Goal: Information Seeking & Learning: Check status

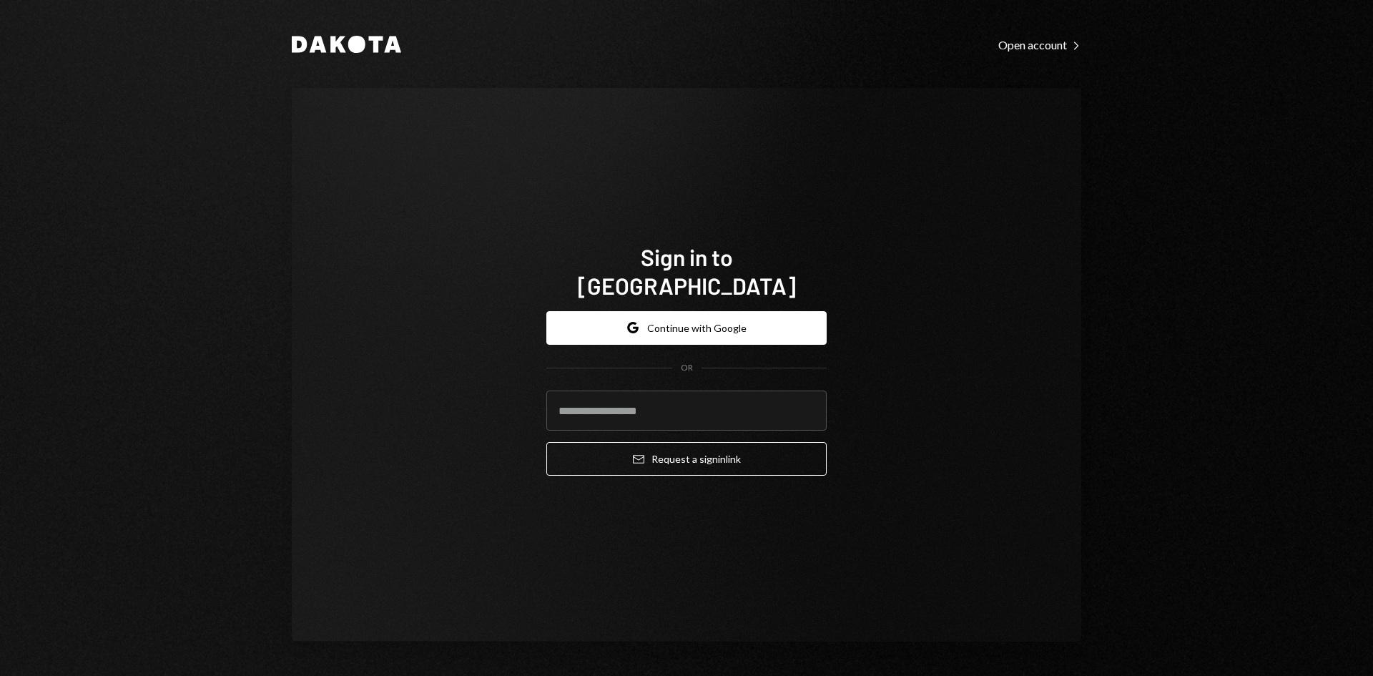
click at [644, 332] on form "Google Continue with Google OR Email Request a sign in link" at bounding box center [686, 393] width 280 height 165
click at [640, 328] on button "Google Continue with Google" at bounding box center [686, 328] width 280 height 34
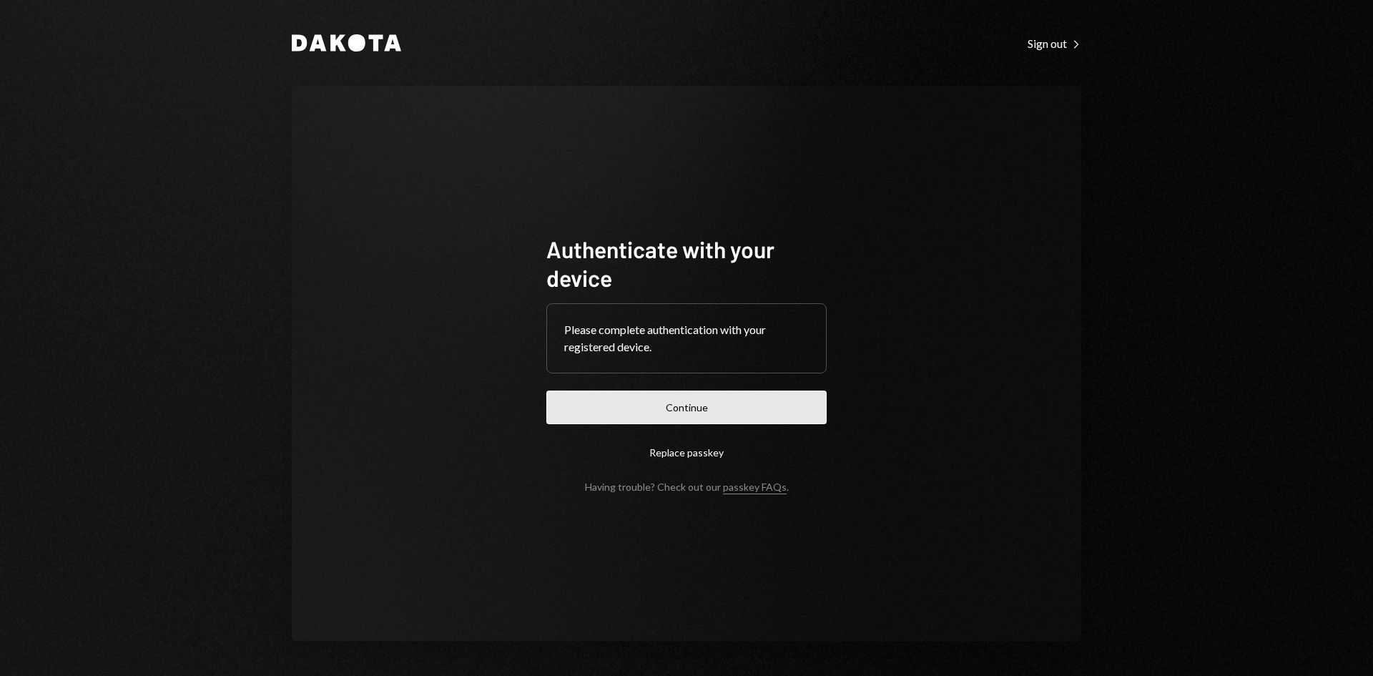
click at [640, 414] on button "Continue" at bounding box center [686, 407] width 280 height 34
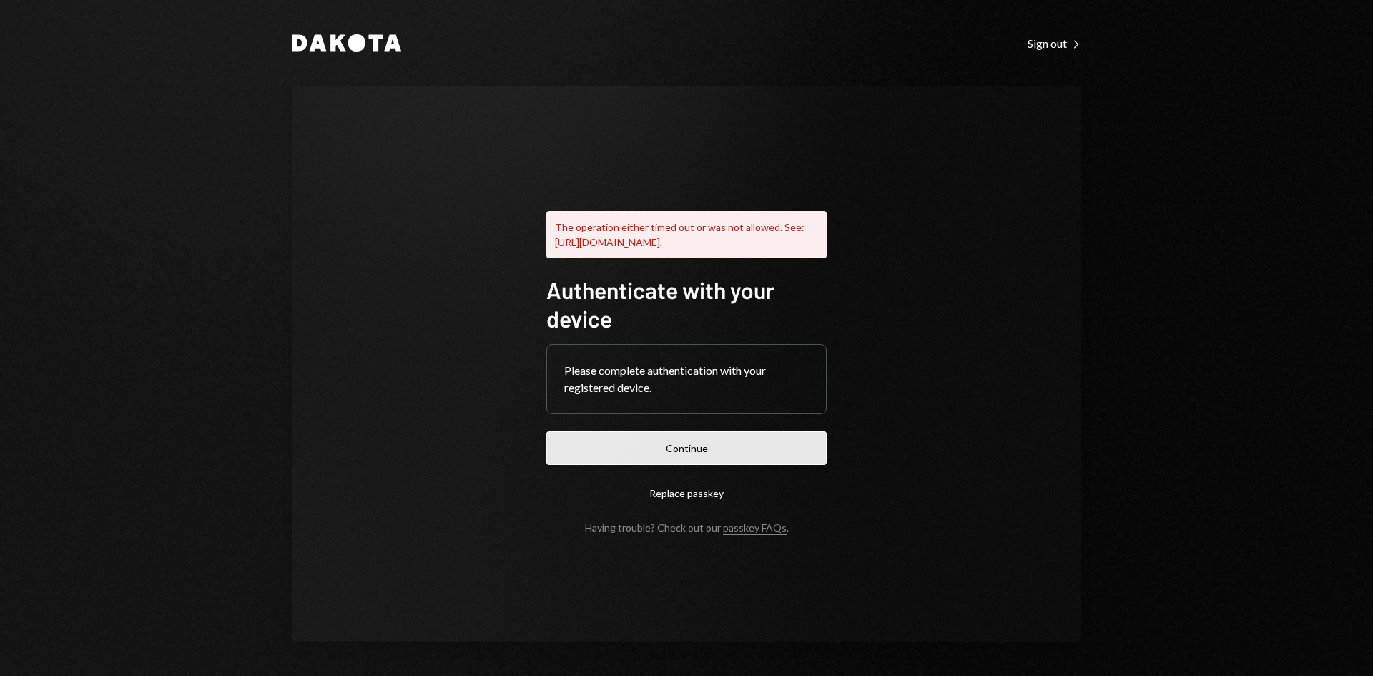
click at [681, 458] on button "Continue" at bounding box center [686, 448] width 280 height 34
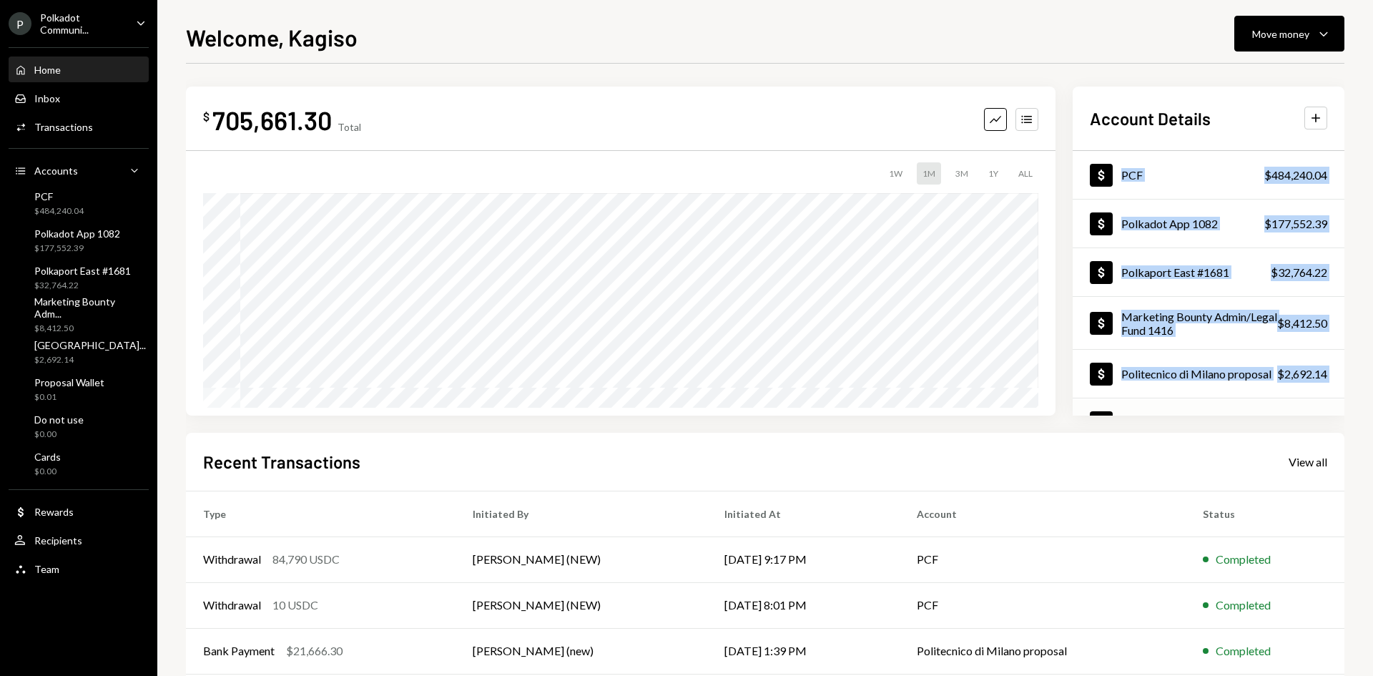
drag, startPoint x: 1069, startPoint y: 162, endPoint x: 1115, endPoint y: 400, distance: 242.6
click at [1115, 400] on div "$ 705,661.30 Total Graph Accounts 1W 1M 3M 1Y ALL $705,661.30 Sep 15, 2025 Acco…" at bounding box center [765, 251] width 1158 height 329
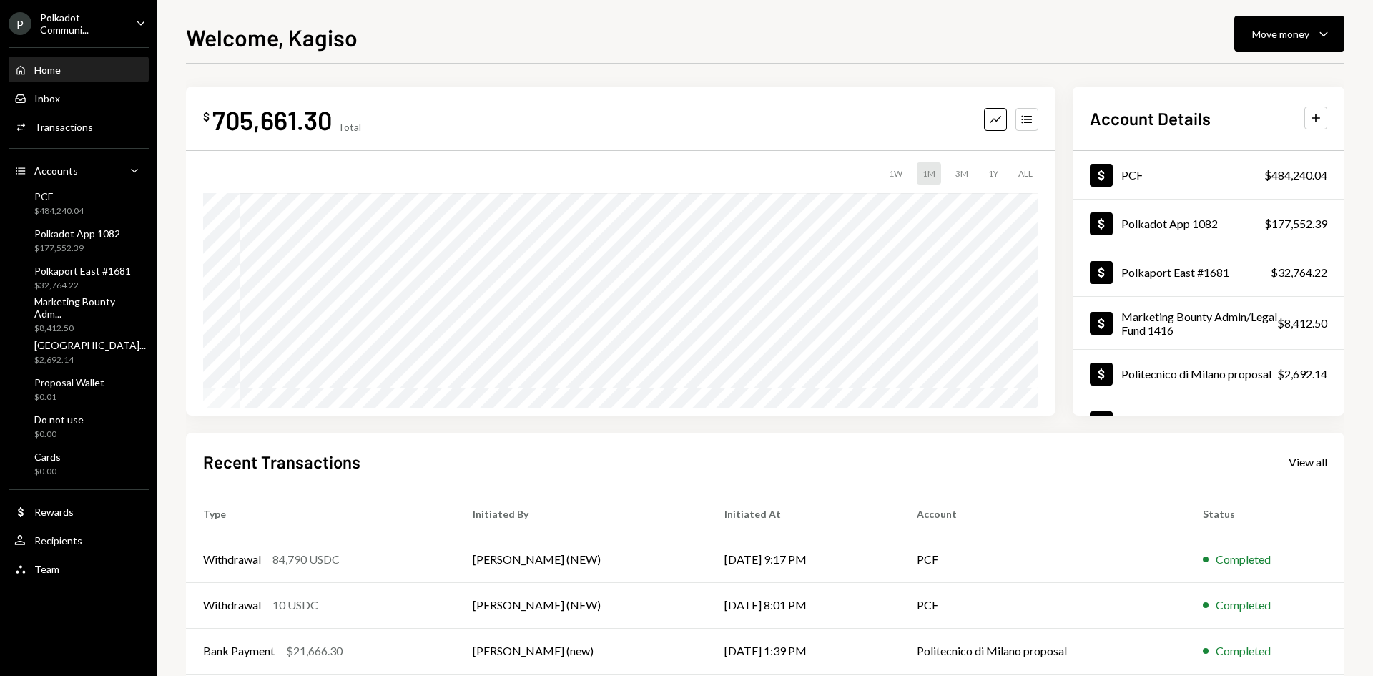
click at [1063, 364] on div "$ 705,661.30 Total Graph Accounts 1W 1M 3M 1Y ALL $705,661.30 Sep 15, 2025 Acco…" at bounding box center [765, 251] width 1158 height 329
click at [74, 122] on div "Transactions" at bounding box center [63, 127] width 59 height 12
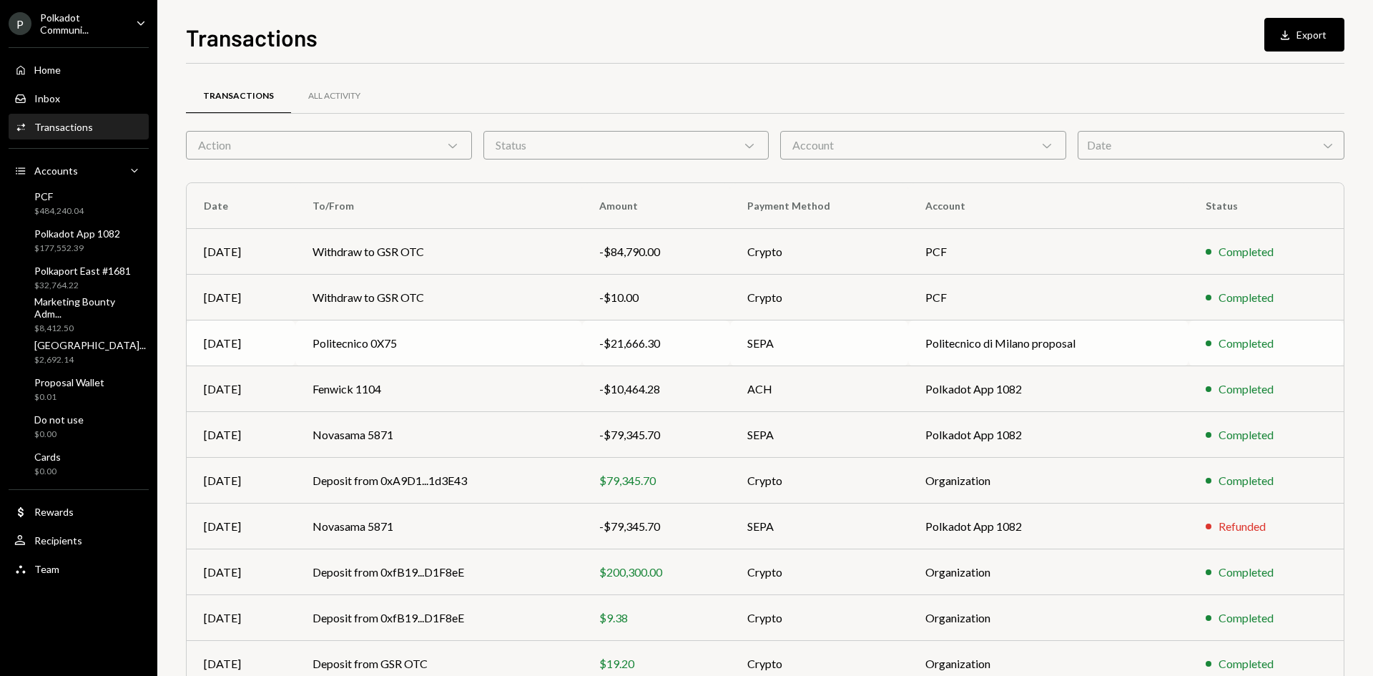
click at [873, 358] on td "SEPA" at bounding box center [819, 343] width 178 height 46
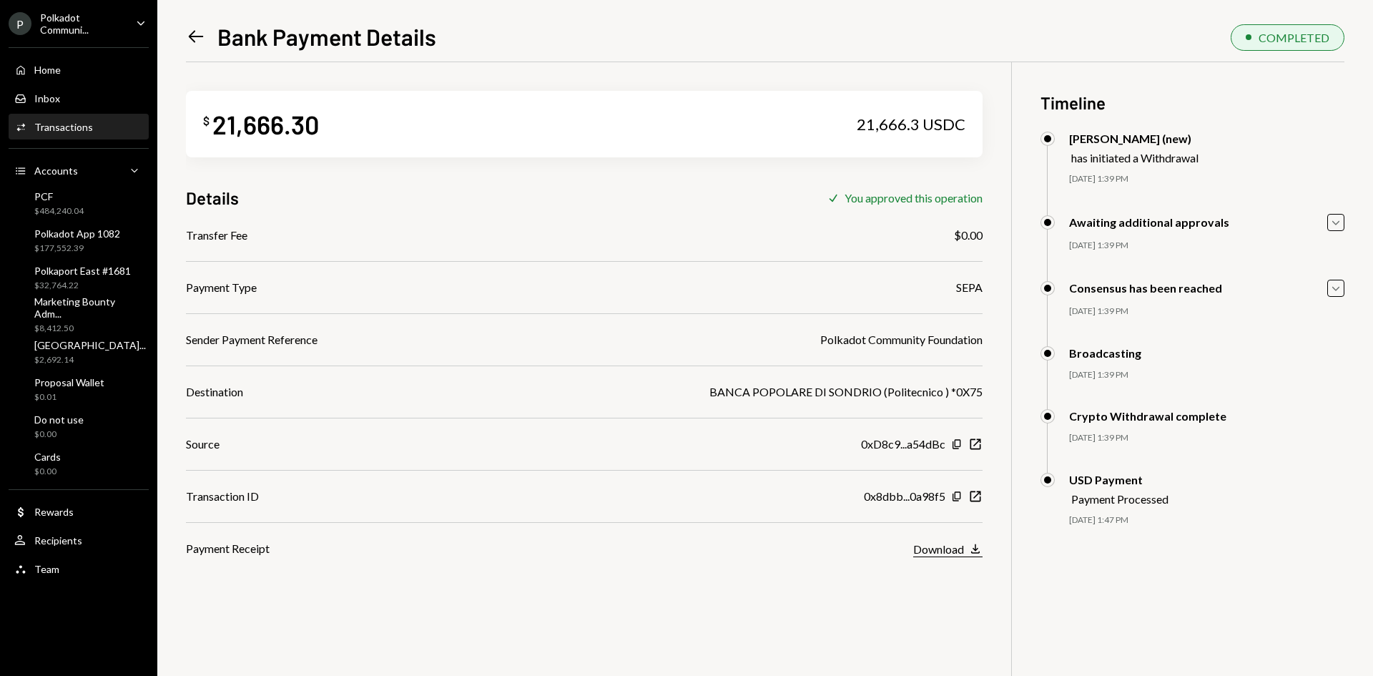
click at [919, 552] on div "Download" at bounding box center [938, 549] width 51 height 14
click at [220, 625] on div "$ 21,666.30 21,666.3 USDC Details Check You approved this operation Transfer Fe…" at bounding box center [765, 400] width 1158 height 676
click at [1345, 229] on div "Left Arrow Bank Payment Details COMPLETED $ 21,666.30 21,666.3 USDC Details Che…" at bounding box center [765, 338] width 1216 height 676
click at [1341, 227] on icon "Caret Down" at bounding box center [1336, 223] width 16 height 16
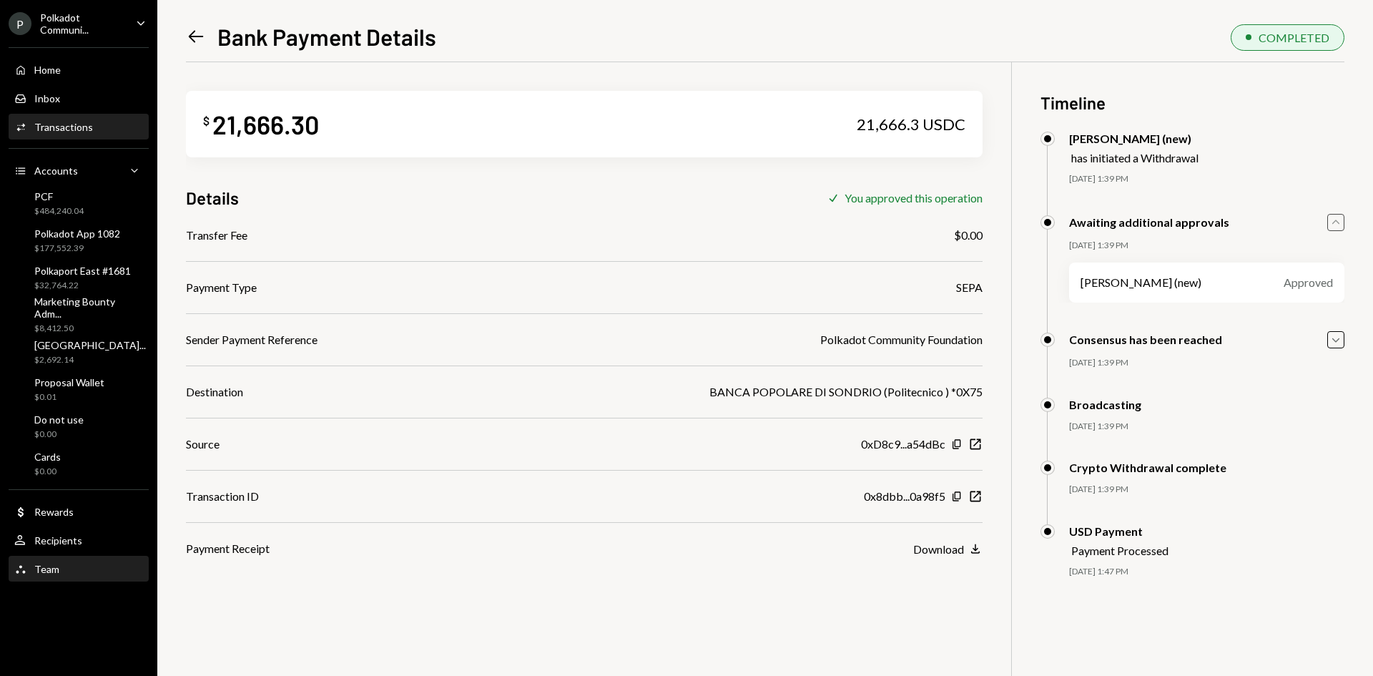
click at [63, 565] on div "Team Team" at bounding box center [78, 569] width 129 height 13
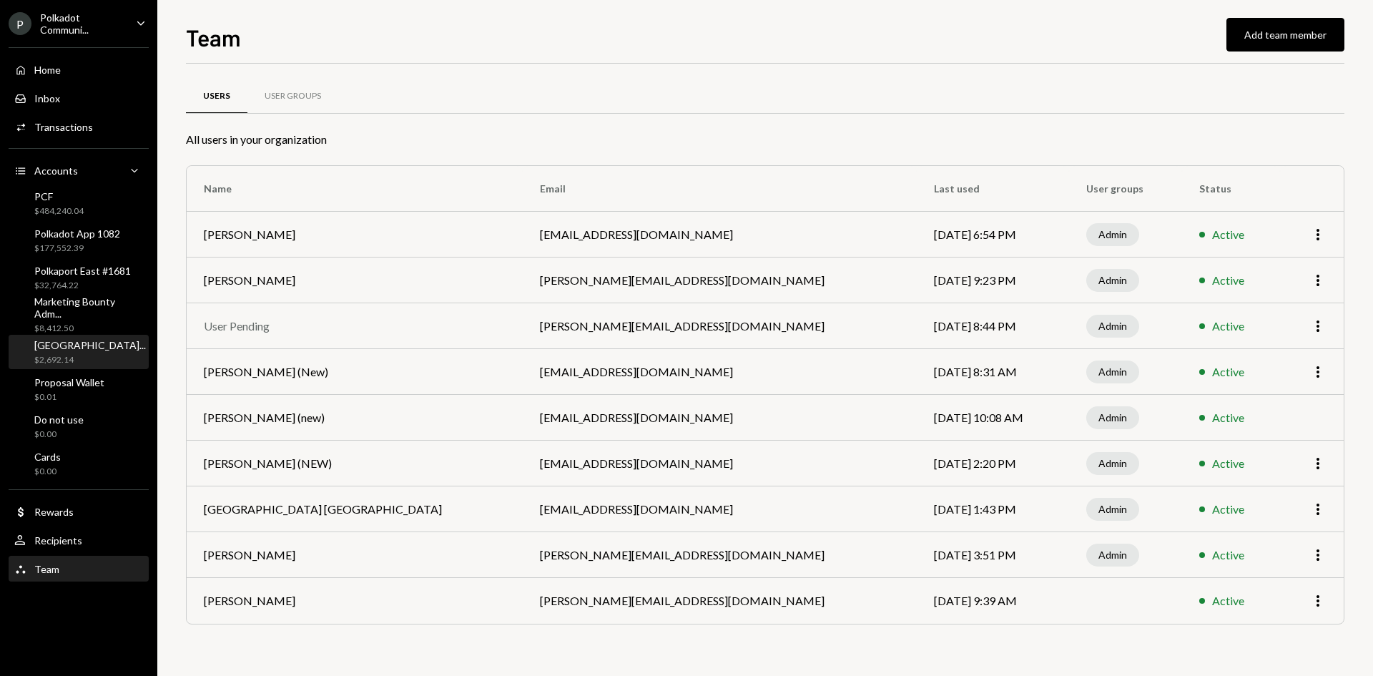
click at [52, 363] on div "$2,692.14" at bounding box center [90, 360] width 112 height 12
